Goal: Information Seeking & Learning: Compare options

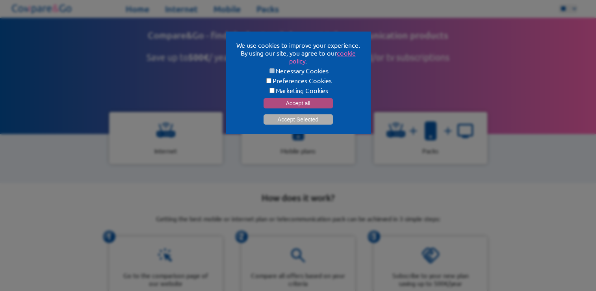
click at [325, 103] on button "Accept all" at bounding box center [298, 103] width 69 height 10
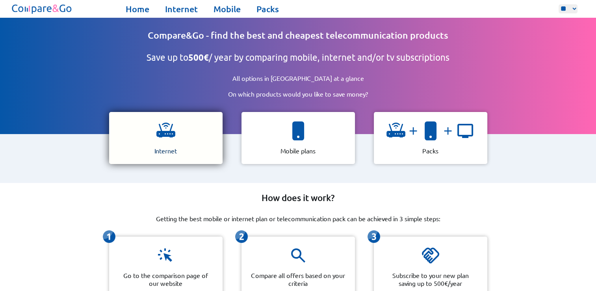
click at [204, 121] on div "Internet" at bounding box center [165, 138] width 113 height 52
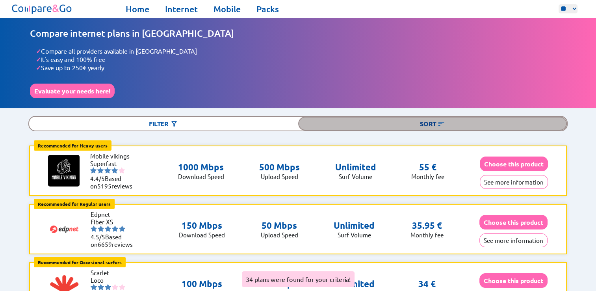
click at [431, 124] on div "Sort" at bounding box center [432, 124] width 269 height 14
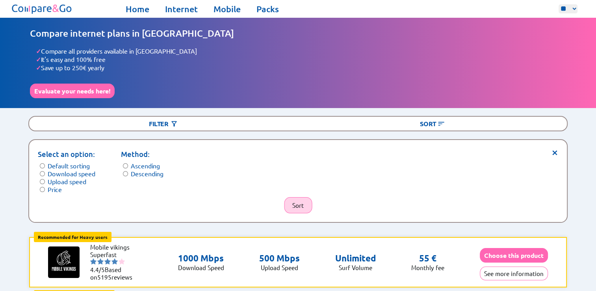
click at [304, 206] on button "Sort" at bounding box center [298, 205] width 28 height 16
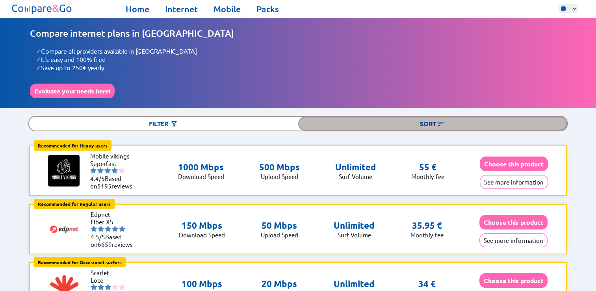
click at [434, 122] on div "Sort" at bounding box center [432, 124] width 269 height 14
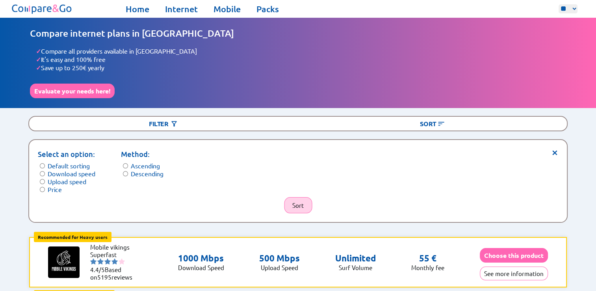
click at [308, 200] on button "Sort" at bounding box center [298, 205] width 28 height 16
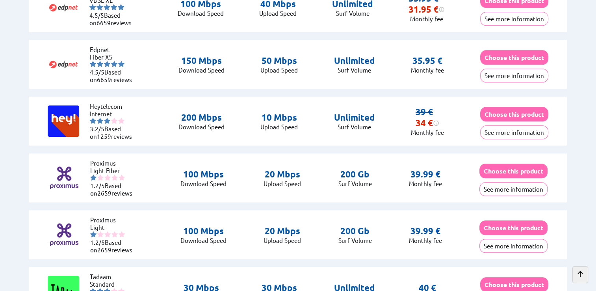
scroll to position [709, 0]
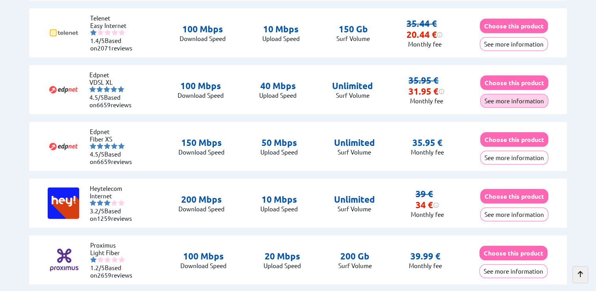
click at [519, 98] on button "See more information" at bounding box center [514, 101] width 68 height 14
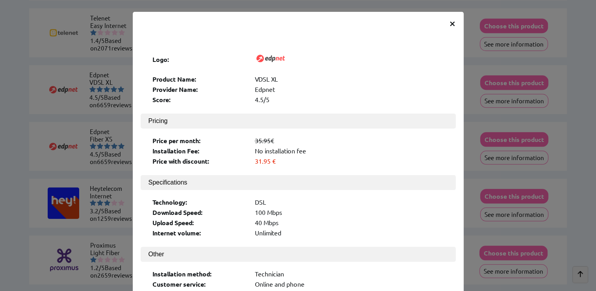
click at [449, 23] on span "×" at bounding box center [452, 23] width 7 height 14
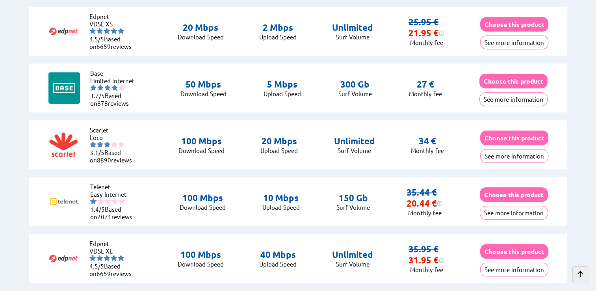
scroll to position [551, 0]
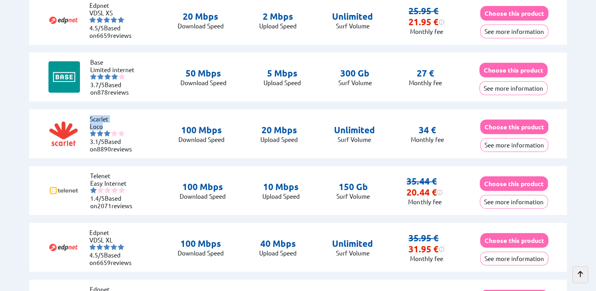
drag, startPoint x: 107, startPoint y: 123, endPoint x: 90, endPoint y: 116, distance: 18.2
click at [90, 116] on ul "Scarlet Loco 3.1/5 Based on 8890 reviews" at bounding box center [113, 133] width 47 height 37
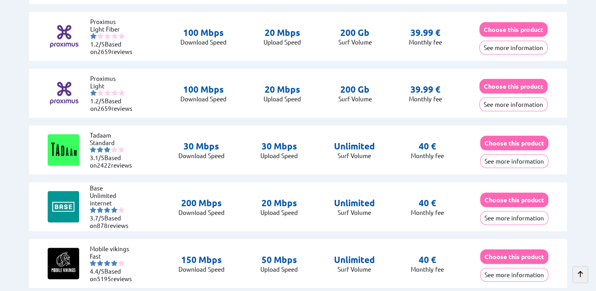
scroll to position [945, 0]
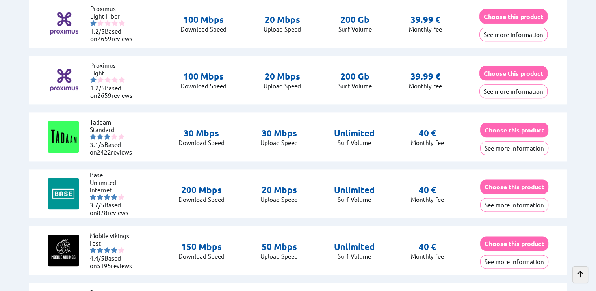
click at [522, 147] on button "See more information" at bounding box center [514, 148] width 68 height 14
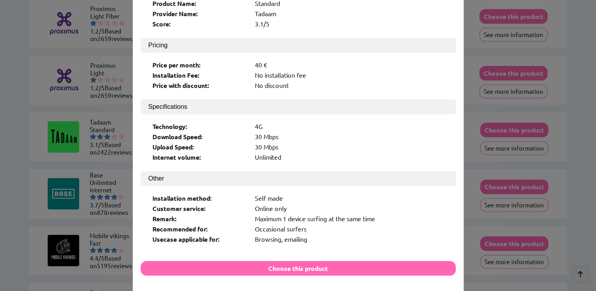
scroll to position [102, 0]
